Goal: Check status: Check status

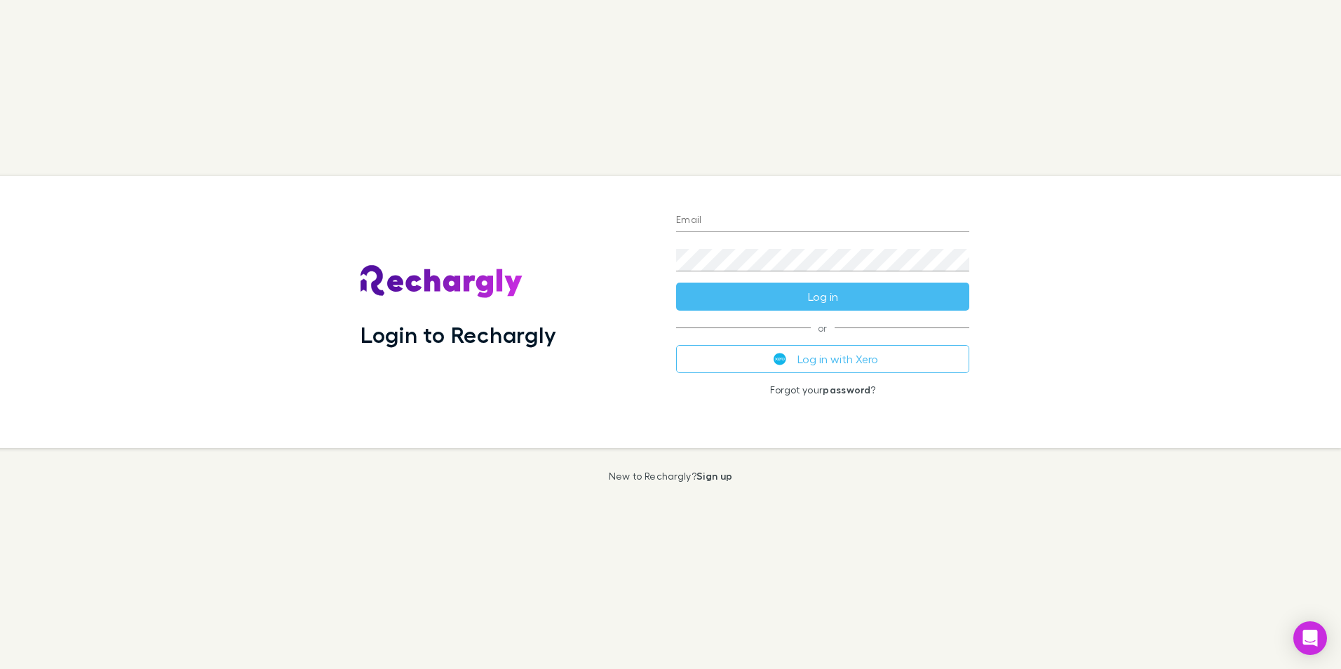
click at [807, 227] on input "Email" at bounding box center [822, 221] width 293 height 22
